Goal: Task Accomplishment & Management: Manage account settings

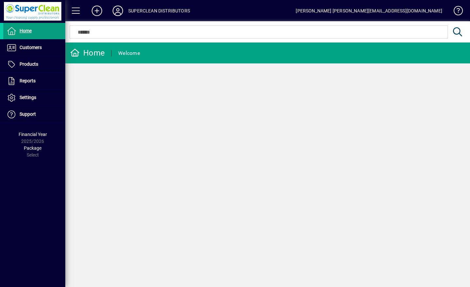
click at [30, 51] on span "Customers" at bounding box center [22, 48] width 39 height 8
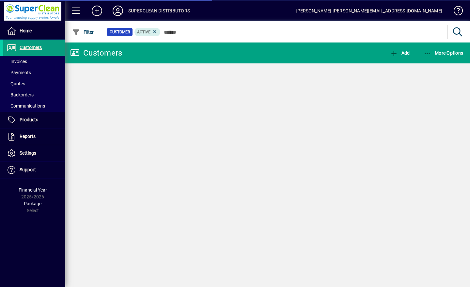
click at [24, 62] on span "Invoices" at bounding box center [17, 61] width 21 height 5
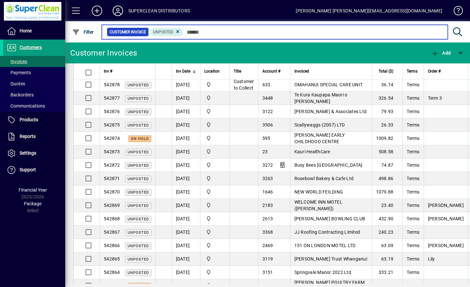
scroll to position [598, 0]
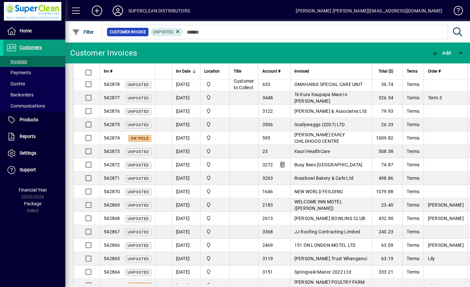
click at [328, 256] on span "[PERSON_NAME] Trust Whanganui" at bounding box center [331, 258] width 73 height 5
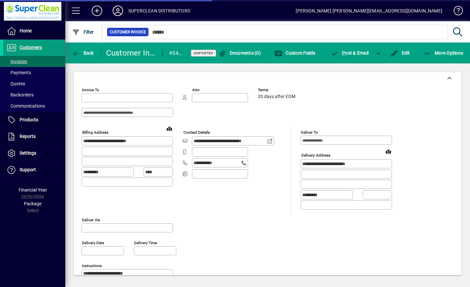
type input "**********"
click at [81, 49] on span "button" at bounding box center [83, 53] width 25 height 16
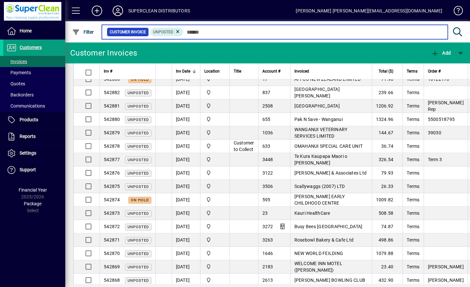
scroll to position [536, 0]
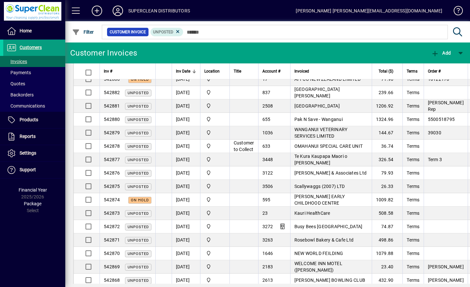
click at [353, 143] on span "OMAHANUI SPECIAL CARE UNIT" at bounding box center [329, 145] width 69 height 5
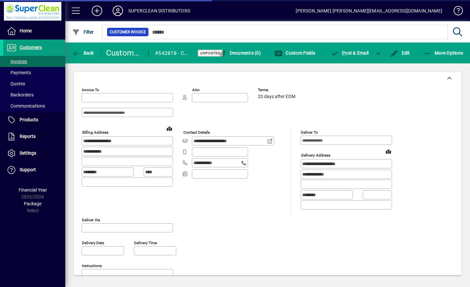
type input "**********"
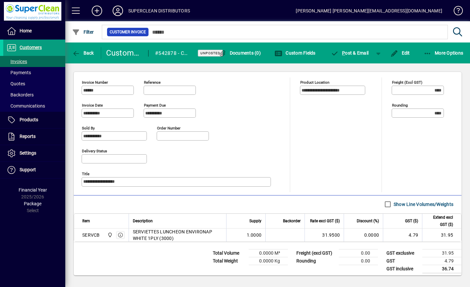
scroll to position [249, 0]
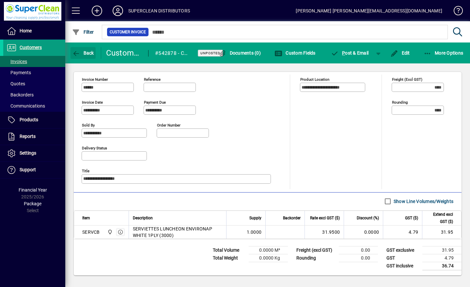
click at [85, 50] on span "button" at bounding box center [83, 53] width 25 height 16
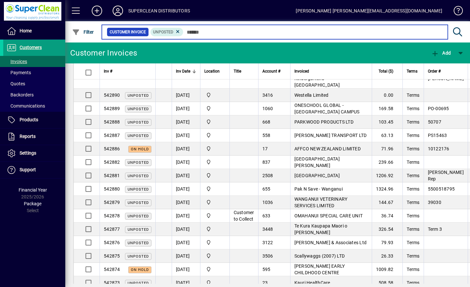
scroll to position [467, 0]
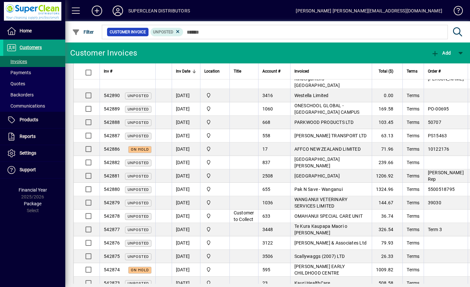
click at [348, 223] on span "Te Kura Kaupapa Maori o [PERSON_NAME]" at bounding box center [321, 229] width 53 height 12
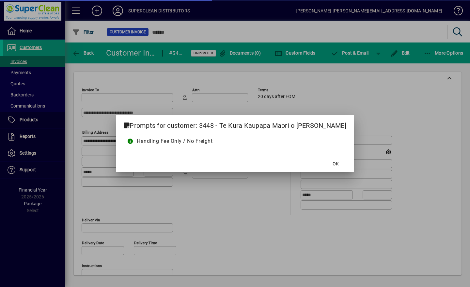
type input "**********"
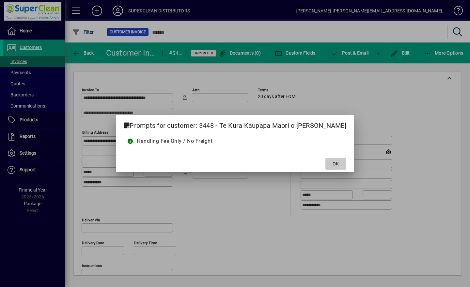
click at [326, 164] on span at bounding box center [336, 164] width 21 height 16
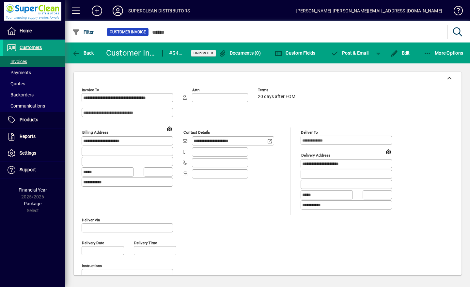
click at [398, 252] on div "**********" at bounding box center [268, 216] width 372 height 179
click at [84, 56] on span "button" at bounding box center [83, 53] width 25 height 16
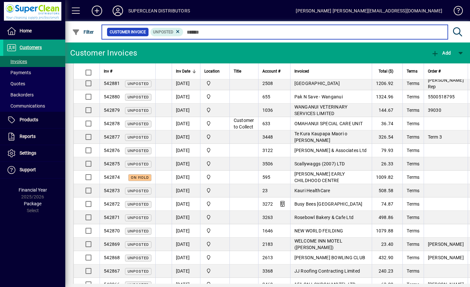
scroll to position [549, 0]
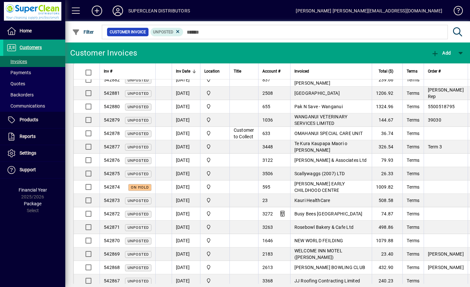
click at [352, 180] on td "[PERSON_NAME] EARLY CHILDHOOD CENTRE" at bounding box center [331, 186] width 82 height 13
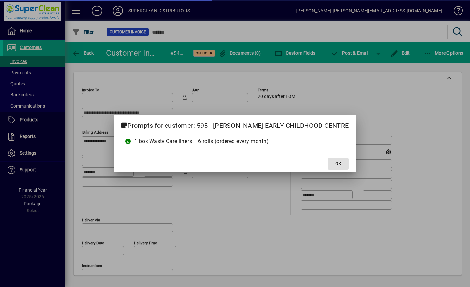
type input "**********"
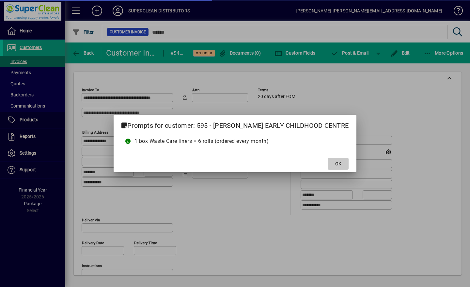
click at [336, 163] on span "OK" at bounding box center [339, 163] width 6 height 7
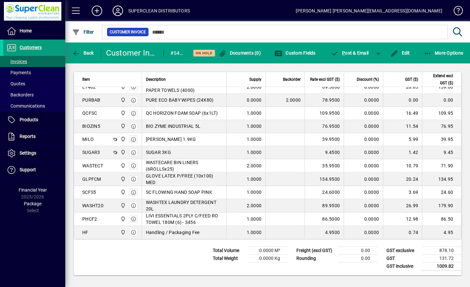
scroll to position [394, 0]
click at [87, 52] on span "Back" at bounding box center [83, 52] width 22 height 5
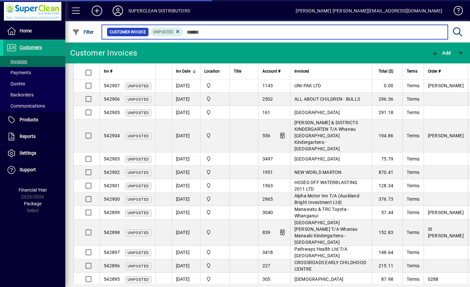
scroll to position [197, 0]
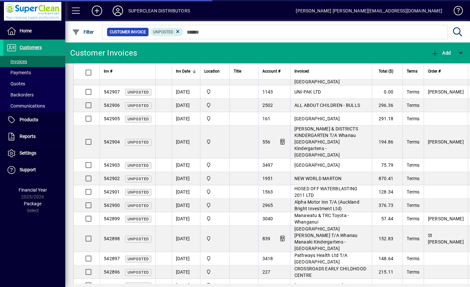
click at [35, 49] on span "Customers" at bounding box center [31, 47] width 22 height 5
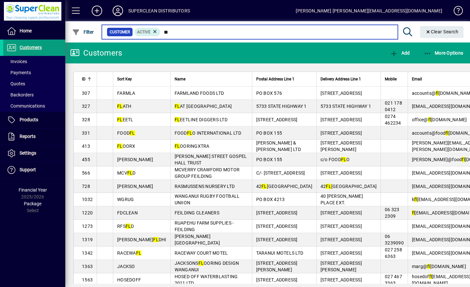
type input "*"
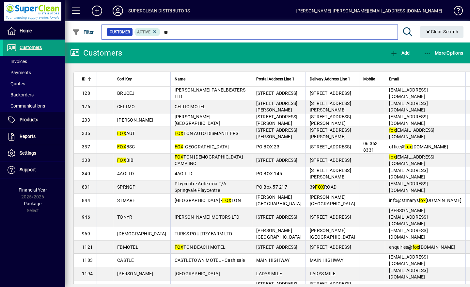
type input "*"
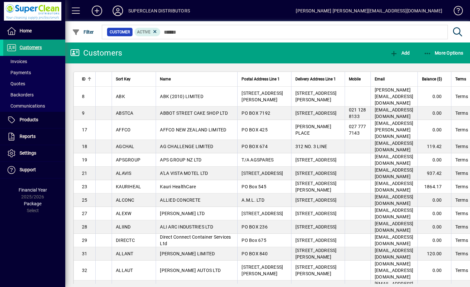
click at [114, 12] on icon at bounding box center [117, 11] width 13 height 10
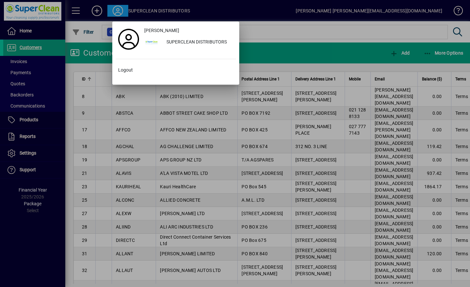
click at [125, 73] on span "Logout" at bounding box center [125, 70] width 15 height 7
